Goal: Navigation & Orientation: Find specific page/section

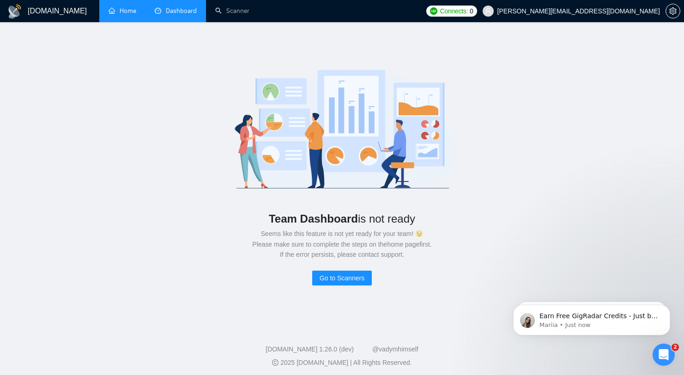
click at [120, 12] on link "Home" at bounding box center [122, 11] width 28 height 8
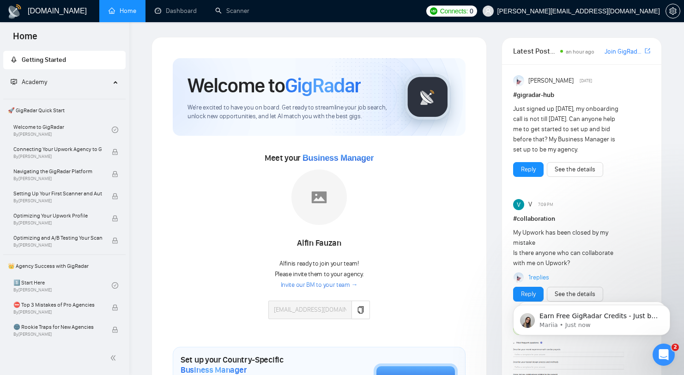
click at [623, 54] on link "Join GigRadar Slack Community" at bounding box center [623, 52] width 38 height 10
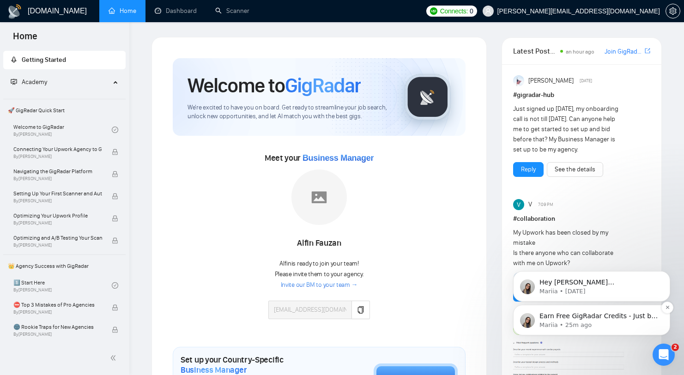
click at [566, 321] on p "Mariia • 25m ago" at bounding box center [598, 325] width 119 height 8
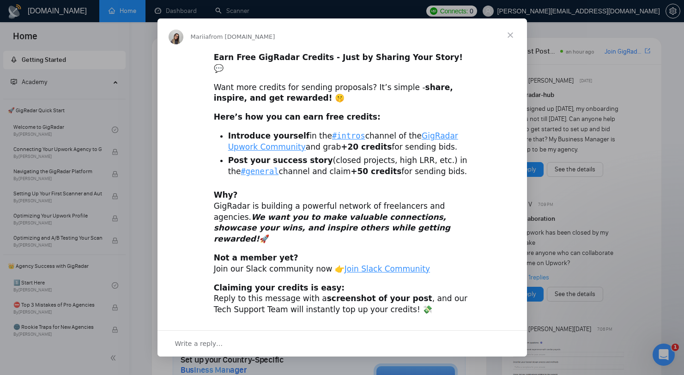
scroll to position [6, 0]
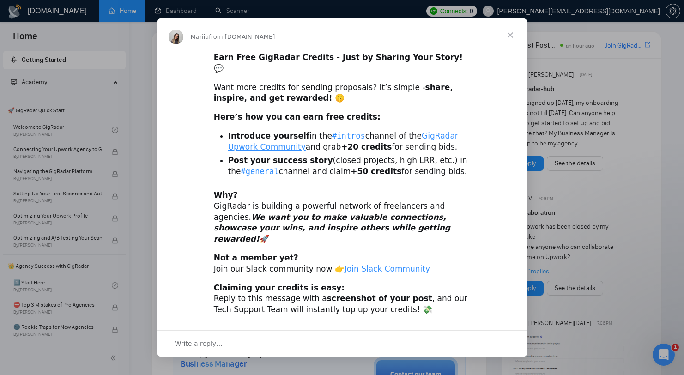
click at [562, 152] on div "Intercom messenger" at bounding box center [342, 187] width 684 height 375
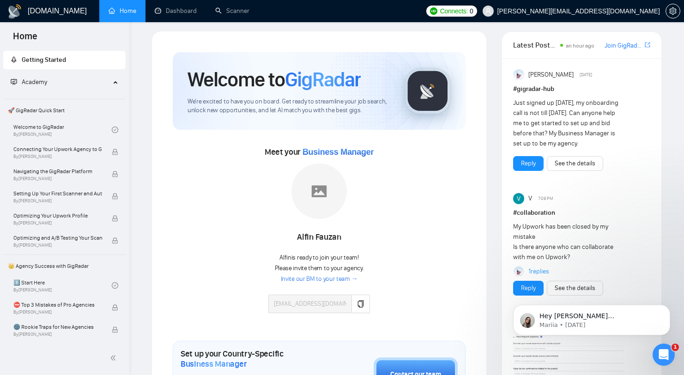
scroll to position [0, 0]
click at [30, 14] on h1 "[DOMAIN_NAME]" at bounding box center [57, 11] width 59 height 22
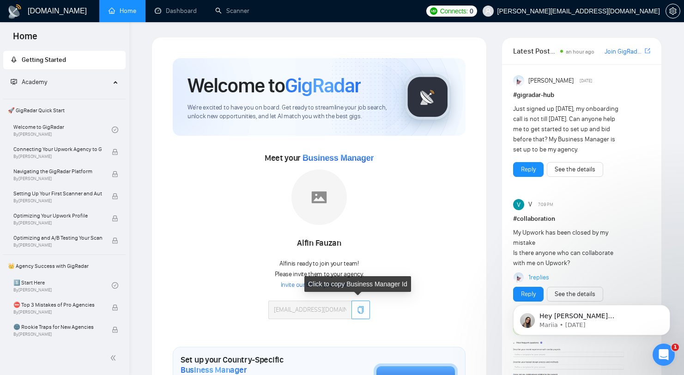
click at [360, 304] on button "button" at bounding box center [360, 310] width 18 height 18
